Goal: Information Seeking & Learning: Learn about a topic

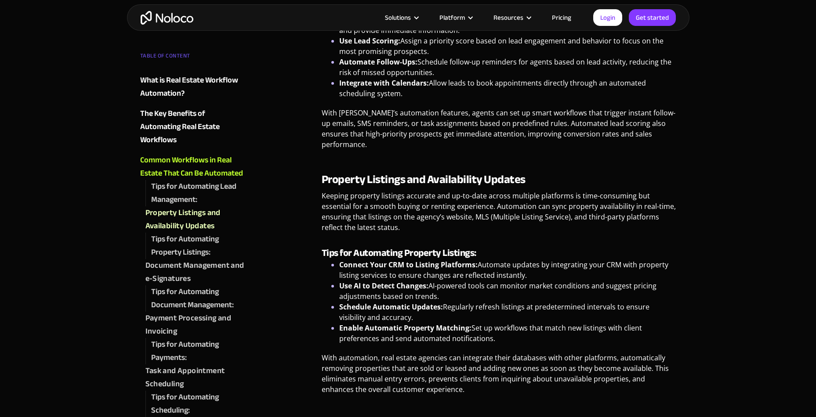
scroll to position [1239, 0]
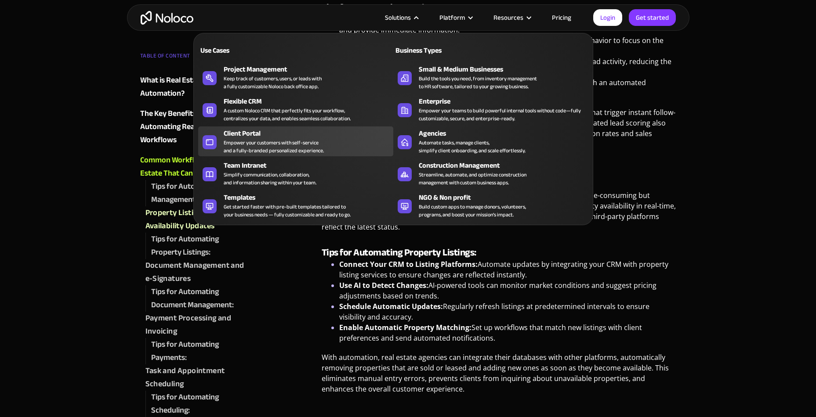
click at [278, 141] on div "Empower your customers with self-service and a fully-branded personalized exper…" at bounding box center [274, 147] width 100 height 16
